Goal: Transaction & Acquisition: Book appointment/travel/reservation

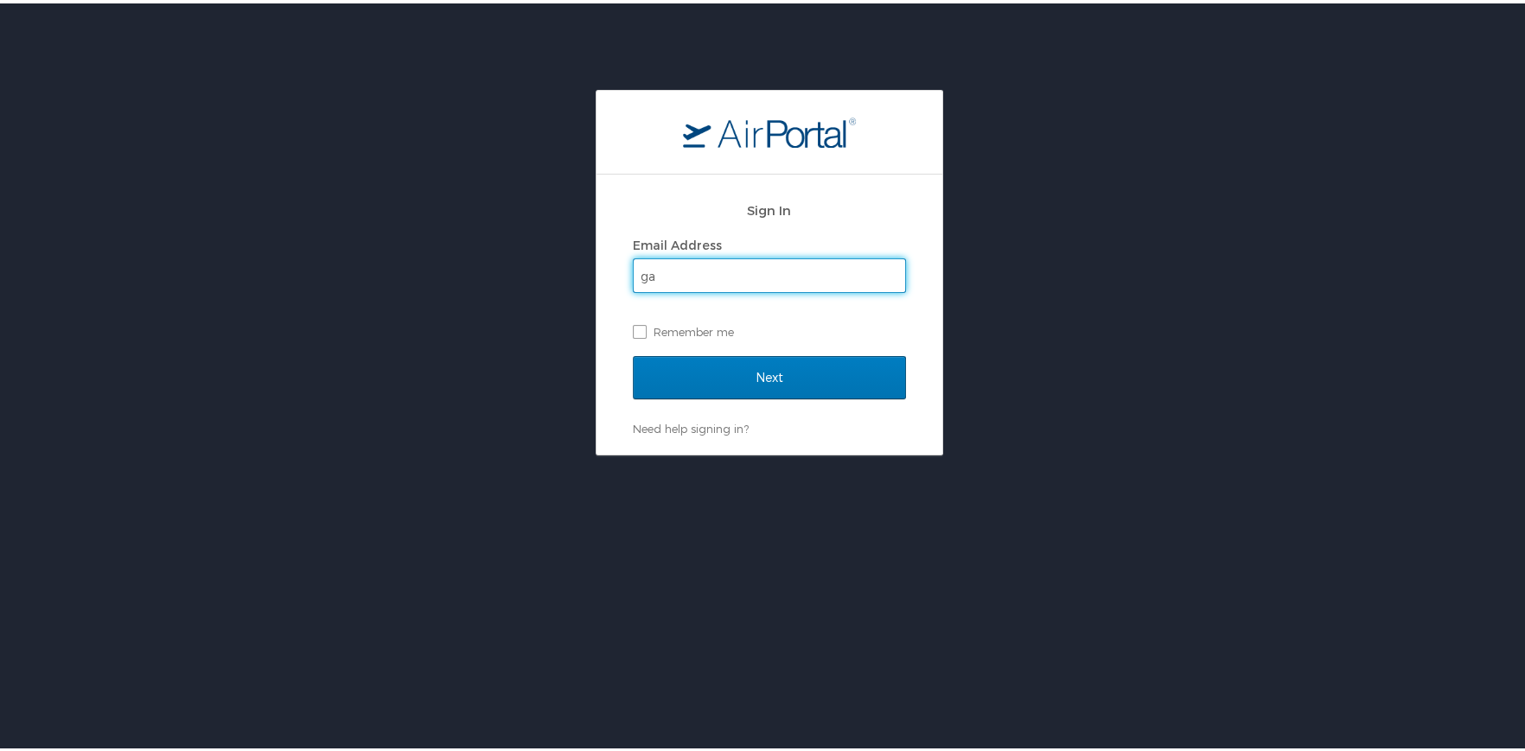
type input "gary.westcott@la.gov"
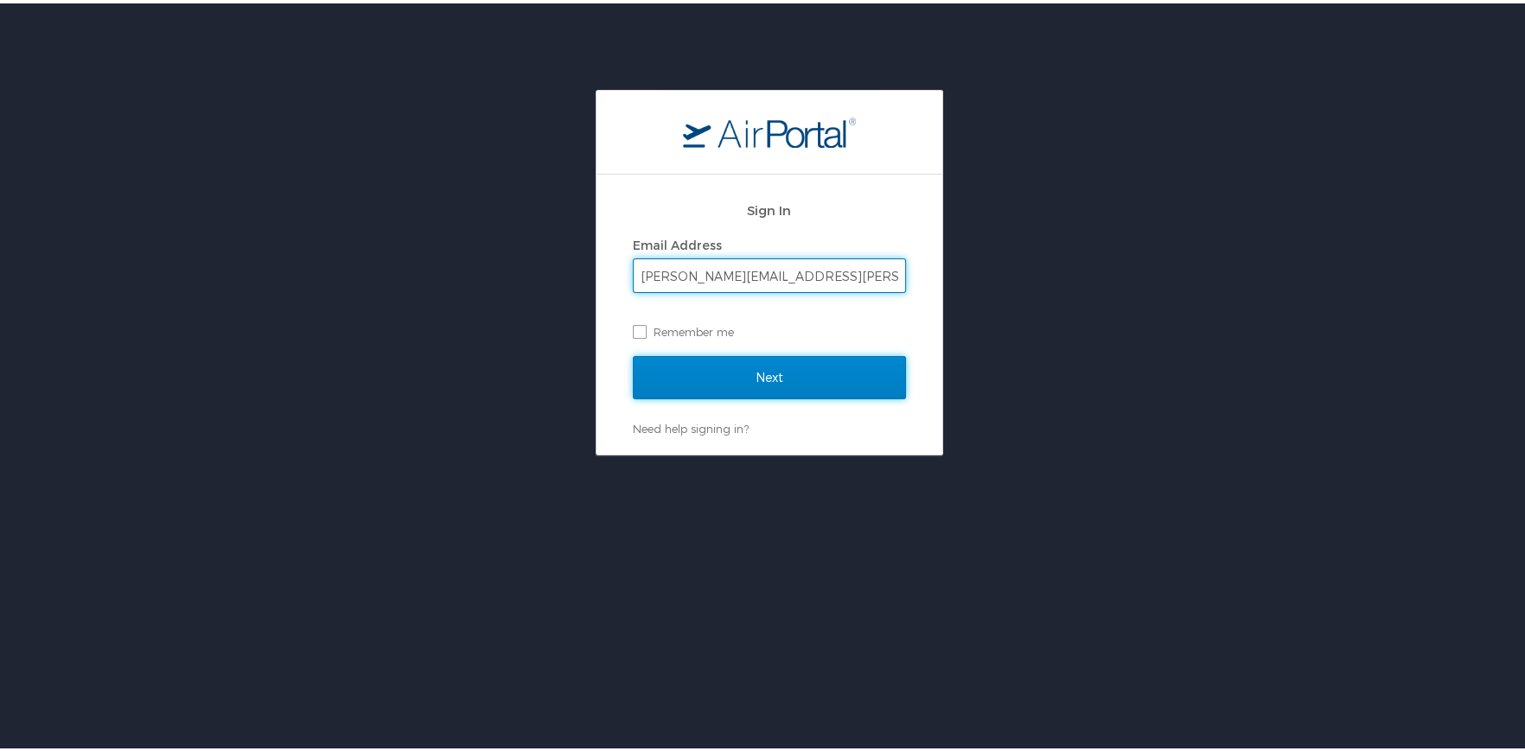
click at [798, 373] on input "Next" at bounding box center [769, 374] width 273 height 43
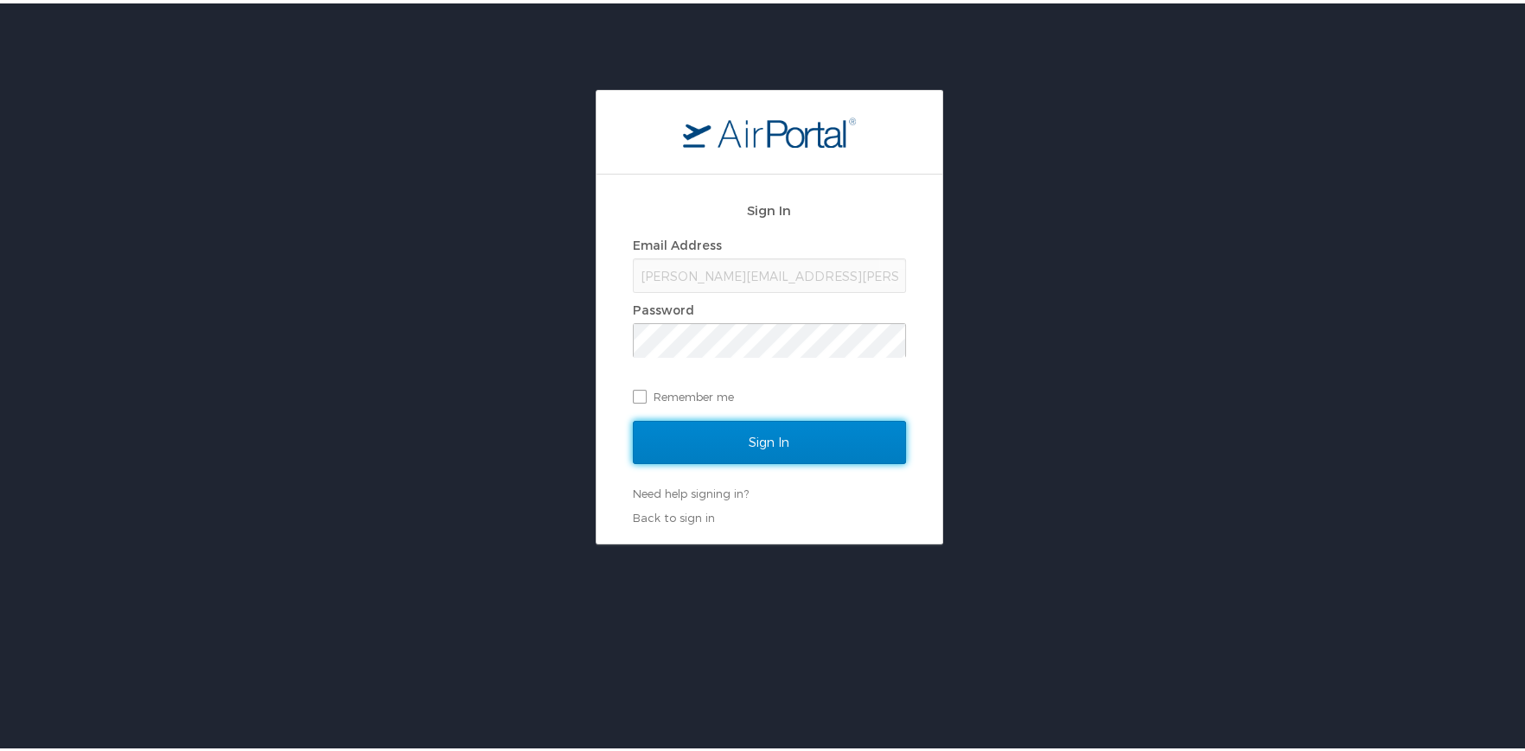
click at [709, 435] on input "Sign In" at bounding box center [769, 438] width 273 height 43
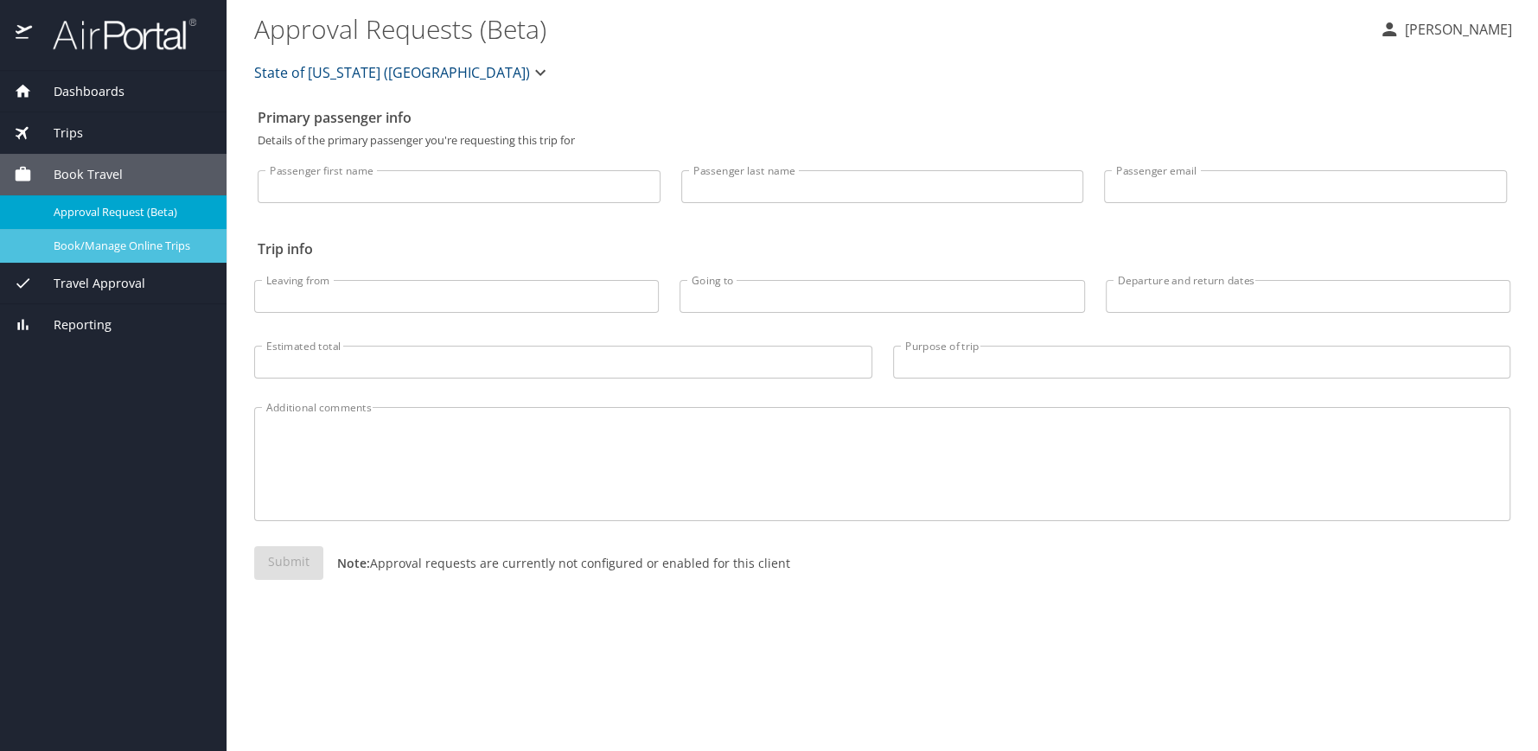
click at [106, 243] on span "Book/Manage Online Trips" at bounding box center [130, 246] width 152 height 16
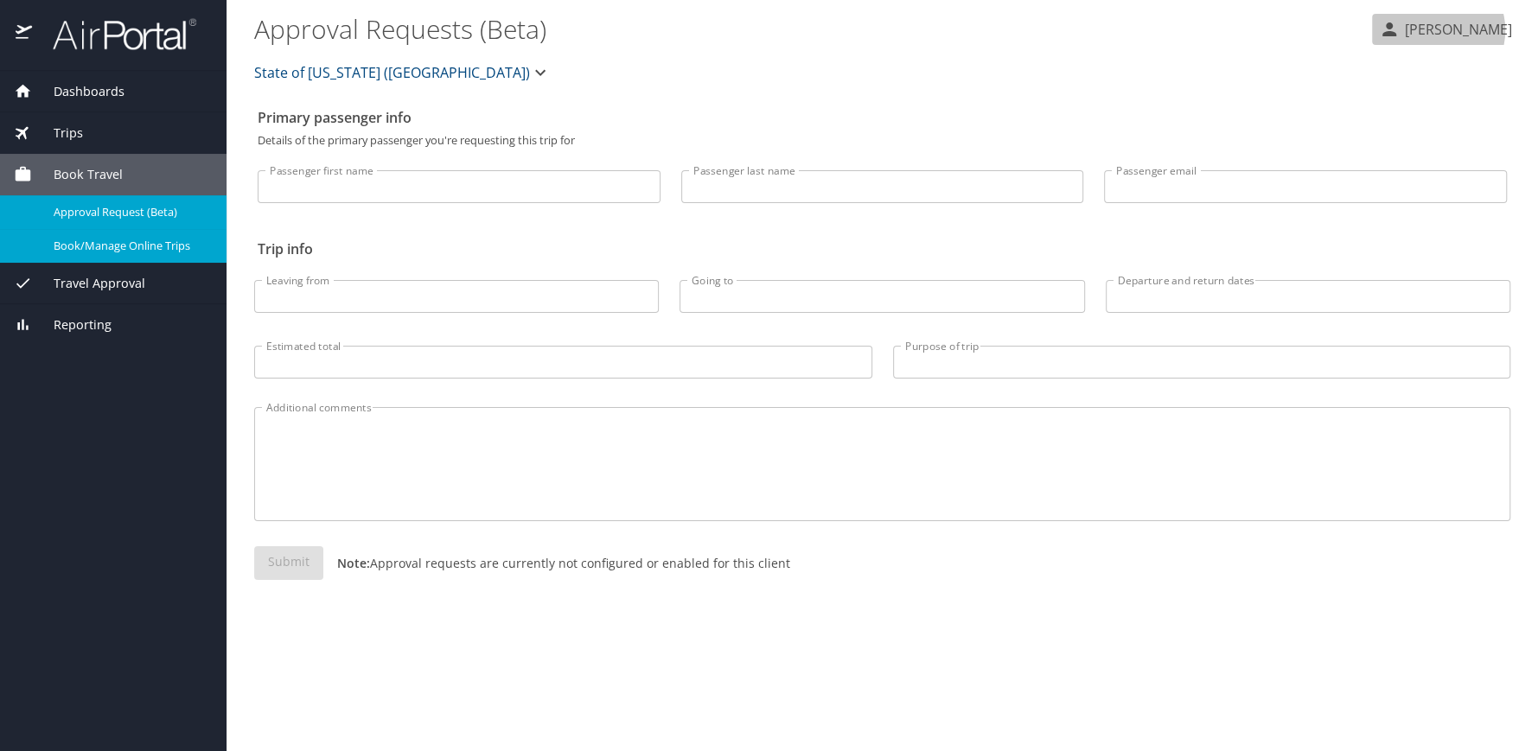
click at [1450, 30] on p "[PERSON_NAME]" at bounding box center [1455, 29] width 112 height 21
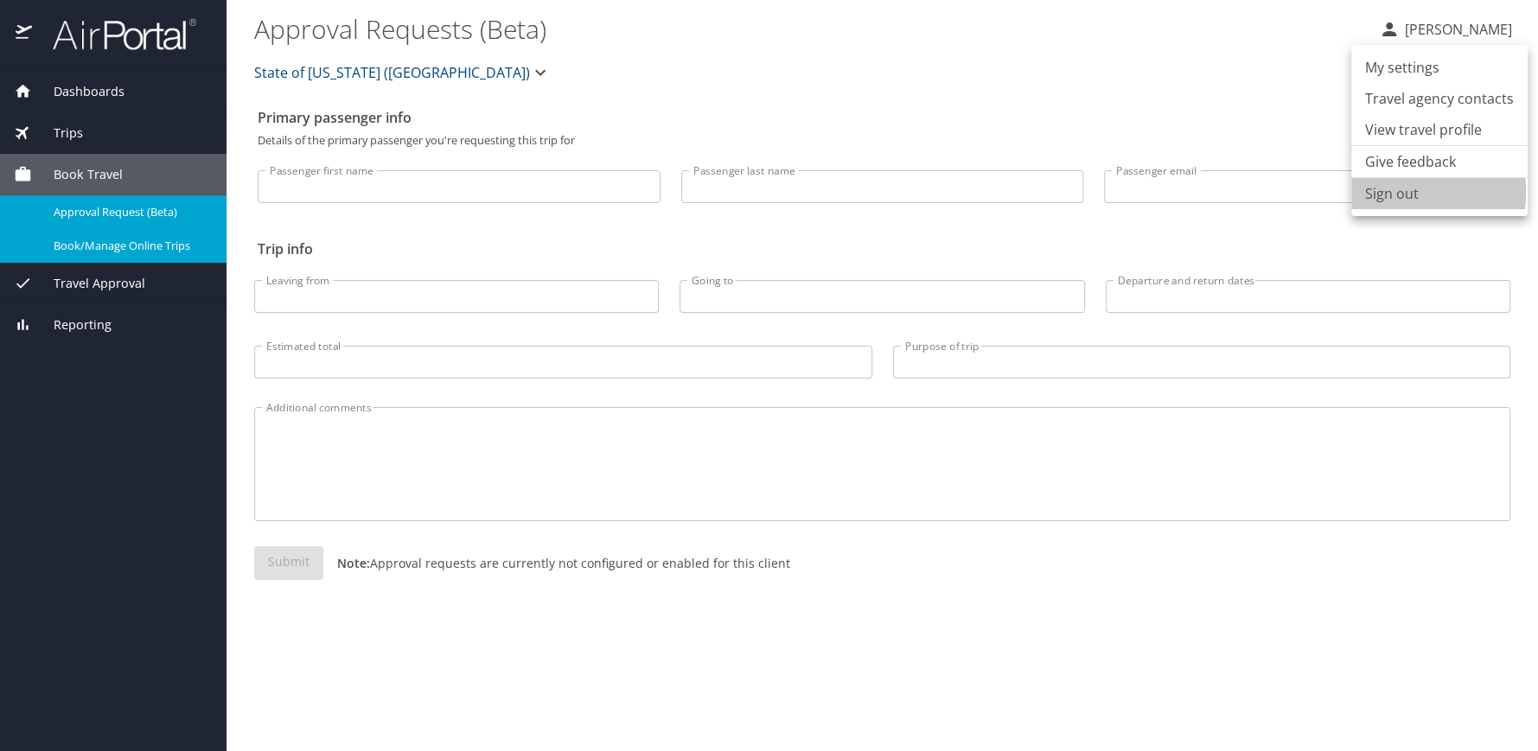
click at [1395, 192] on li "Sign out" at bounding box center [1439, 193] width 176 height 31
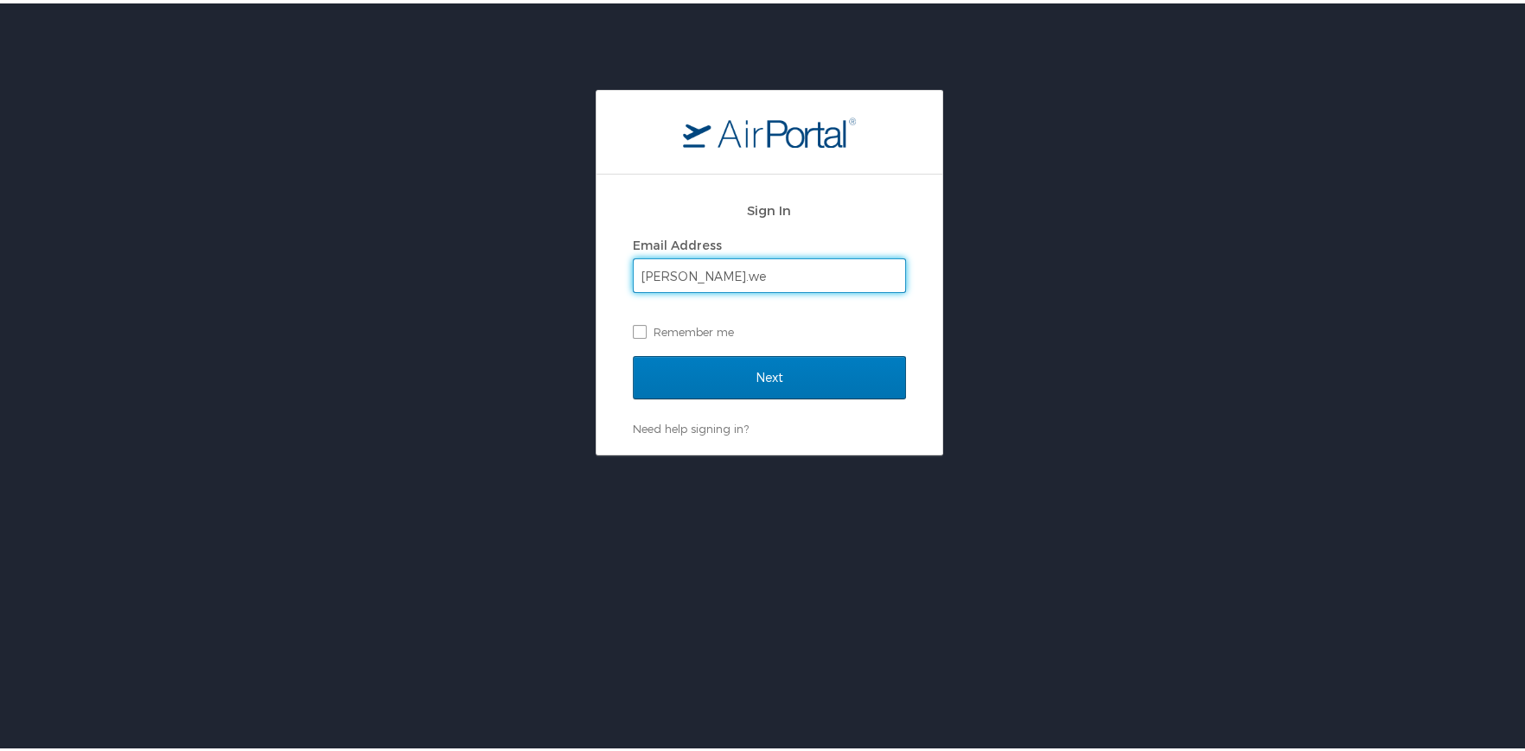
type input "[PERSON_NAME][EMAIL_ADDRESS][PERSON_NAME][DOMAIN_NAME]"
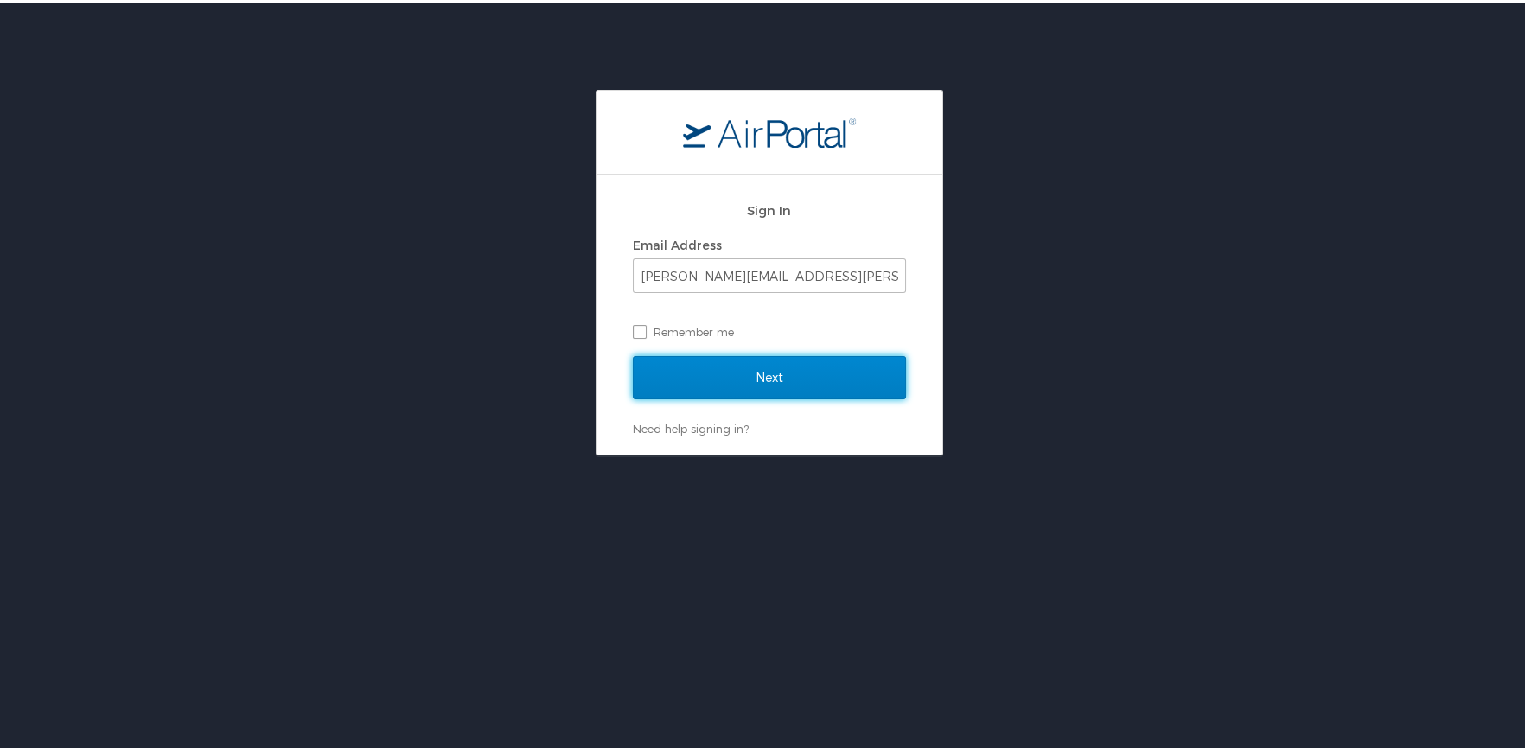
click at [729, 379] on input "Next" at bounding box center [769, 374] width 273 height 43
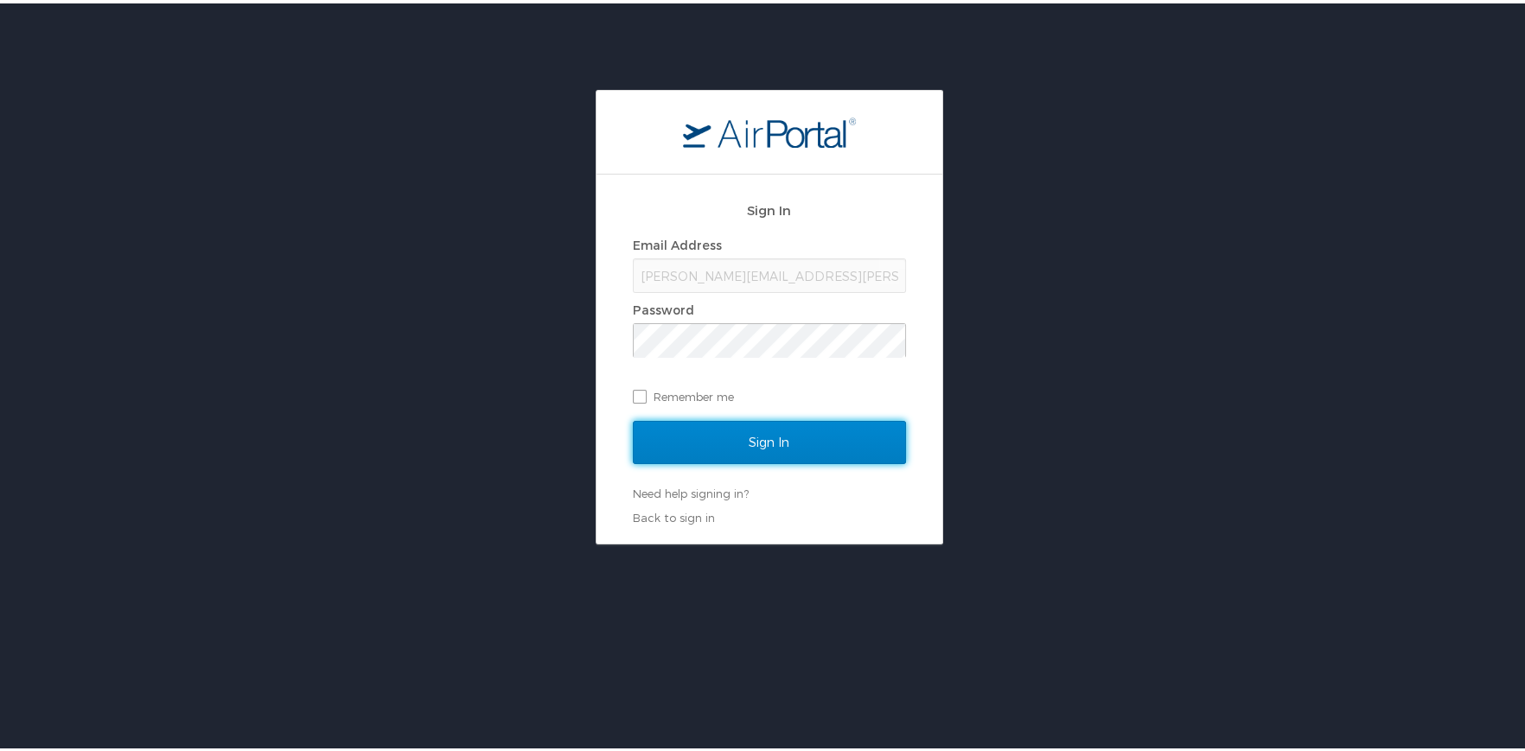
click at [695, 443] on input "Sign In" at bounding box center [769, 438] width 273 height 43
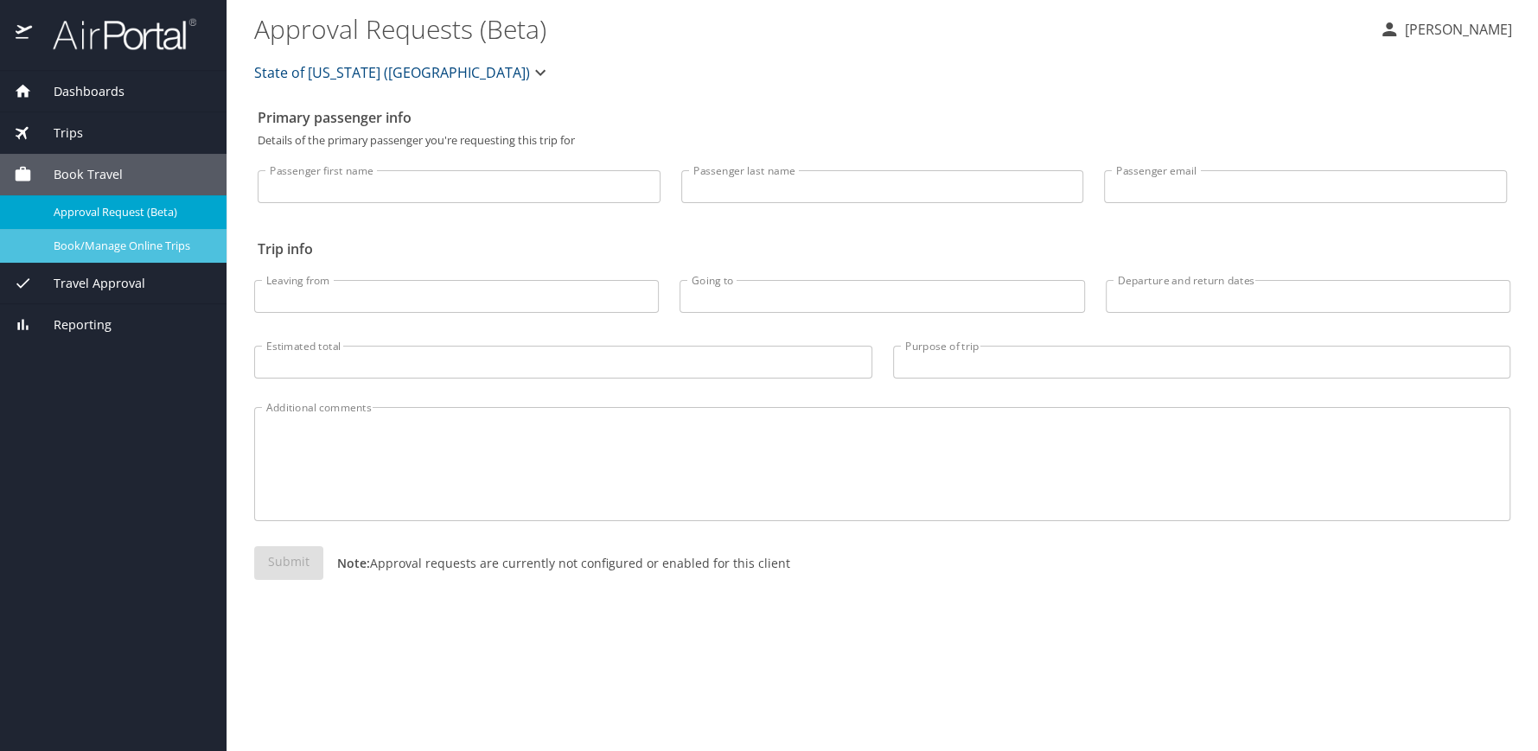
click at [99, 243] on span "Book/Manage Online Trips" at bounding box center [130, 246] width 152 height 16
